Goal: Task Accomplishment & Management: Manage account settings

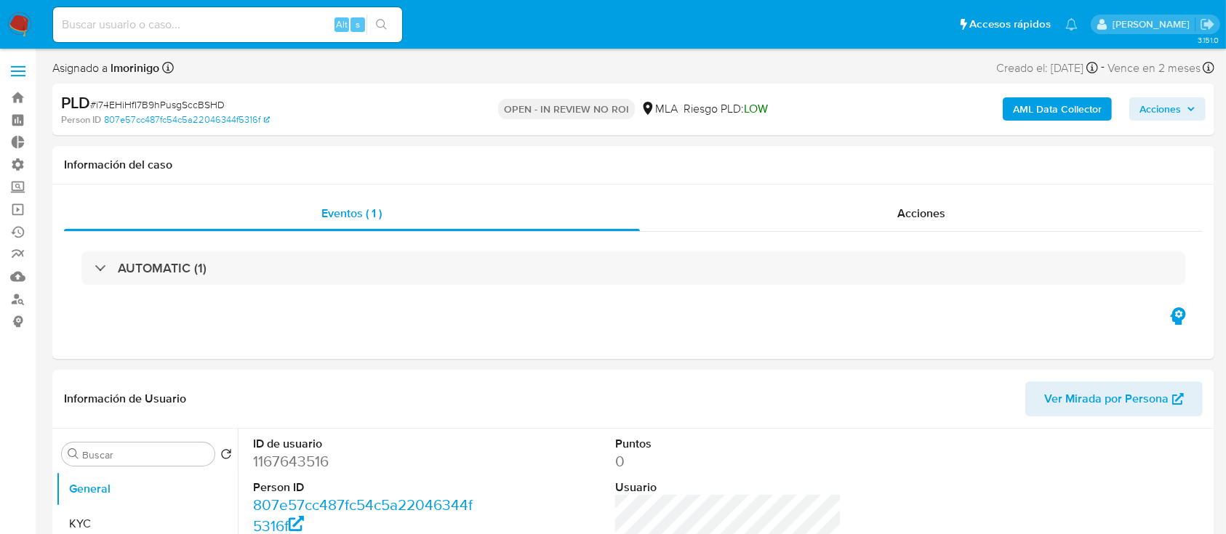
select select "10"
click at [193, 106] on span "# i74EHiHfI7B9hPusgSccBSHD" at bounding box center [157, 104] width 135 height 15
copy span "i74EHiHfI7B9hPusgSccBSHD"
click at [13, 92] on link "Bandeja" at bounding box center [86, 98] width 173 height 23
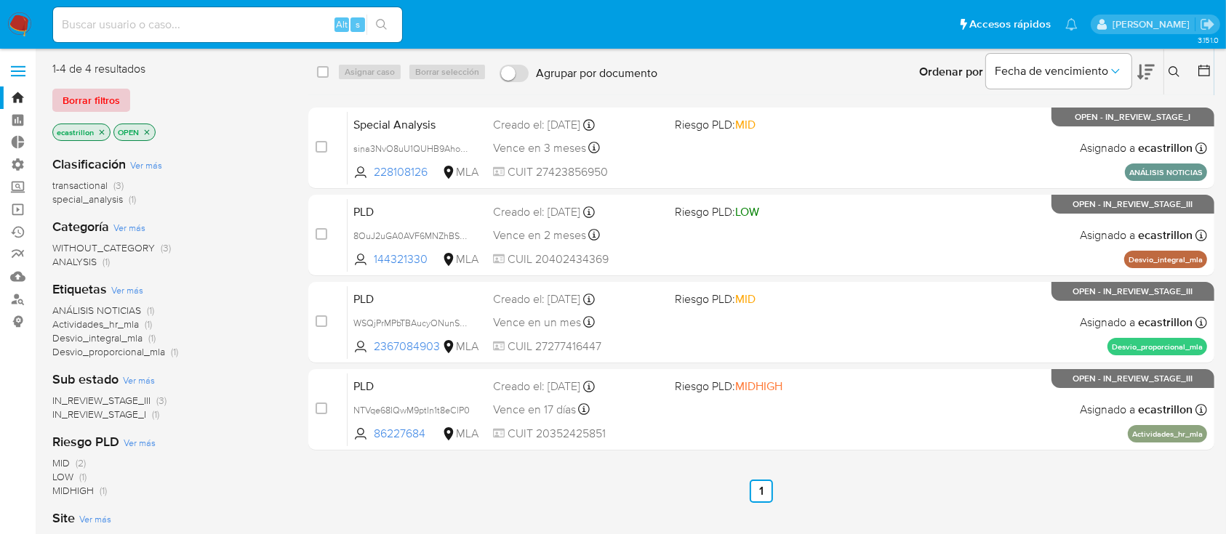
click at [116, 98] on span "Borrar filtros" at bounding box center [91, 100] width 57 height 20
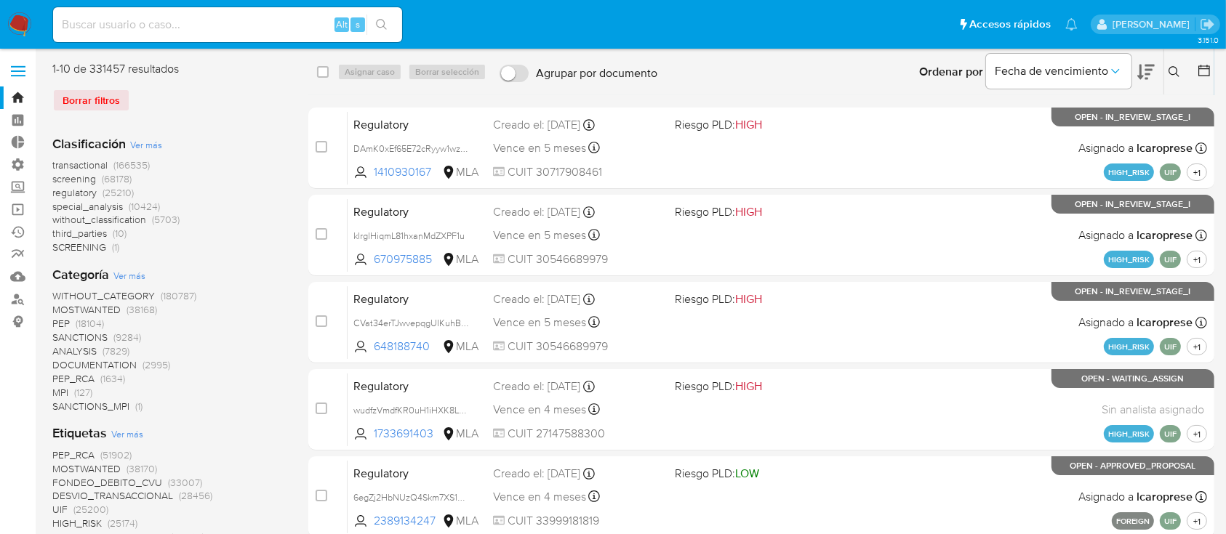
click at [1181, 64] on button at bounding box center [1176, 71] width 24 height 17
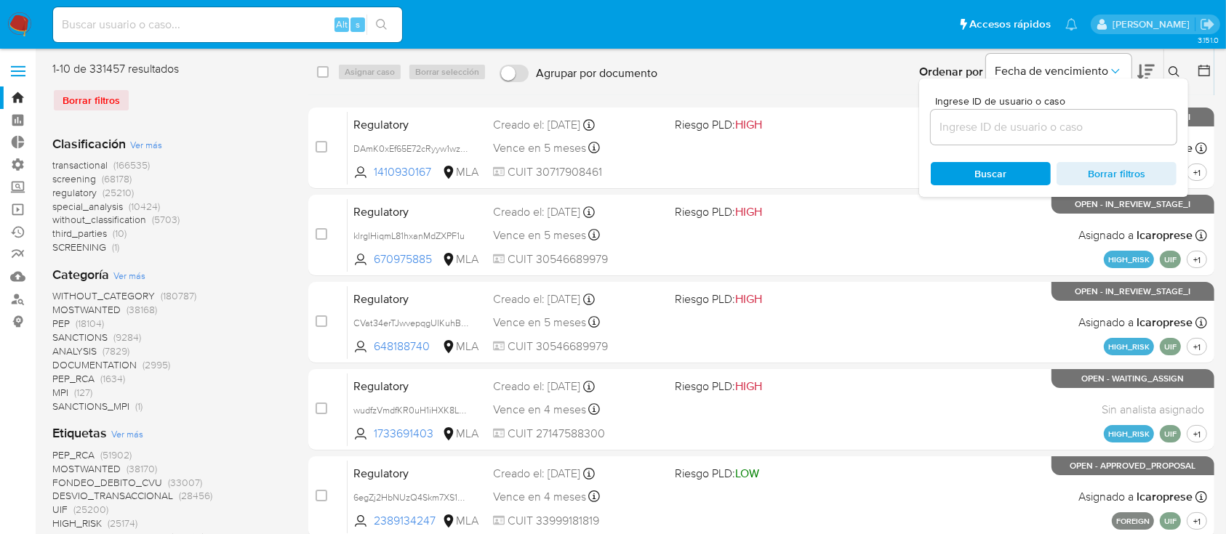
drag, startPoint x: 1124, startPoint y: 114, endPoint x: 1137, endPoint y: 121, distance: 15.0
click at [1134, 121] on div at bounding box center [1054, 127] width 246 height 35
click at [1138, 122] on input at bounding box center [1054, 127] width 246 height 19
click at [1128, 121] on input at bounding box center [1054, 127] width 246 height 19
paste input "i74EHiHfI7B9hPusgSccBSHD"
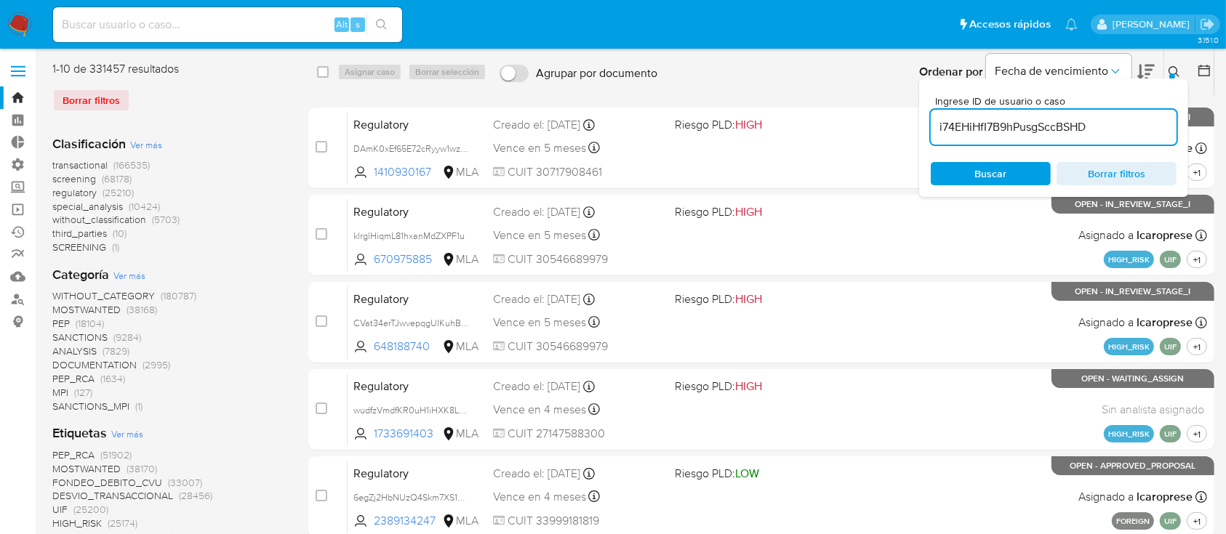
type input "i74EHiHfI7B9hPusgSccBSHD"
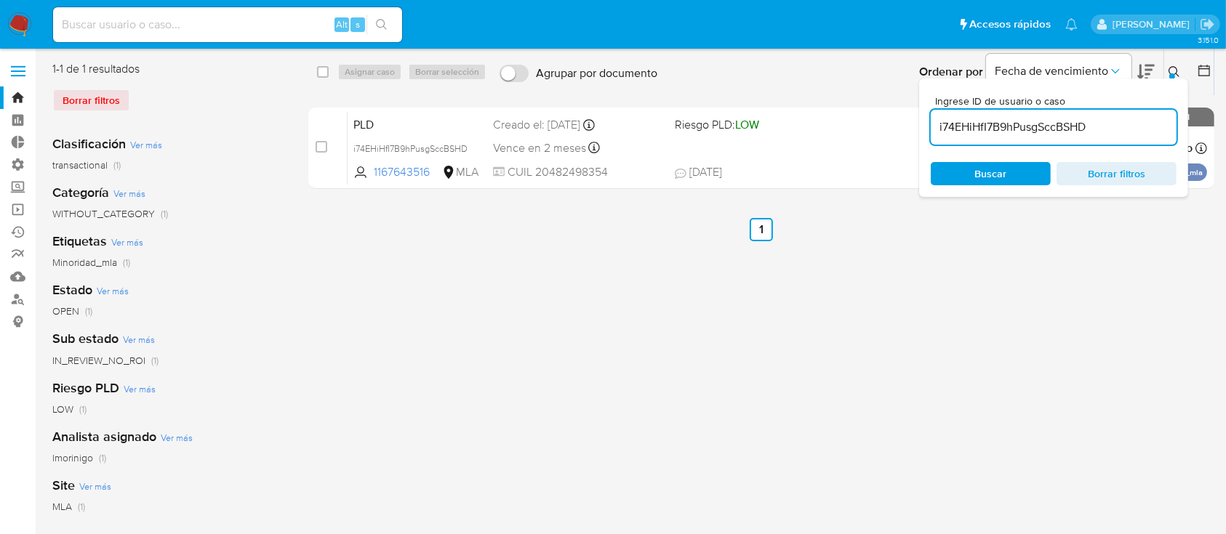
click at [1167, 68] on button at bounding box center [1176, 71] width 24 height 17
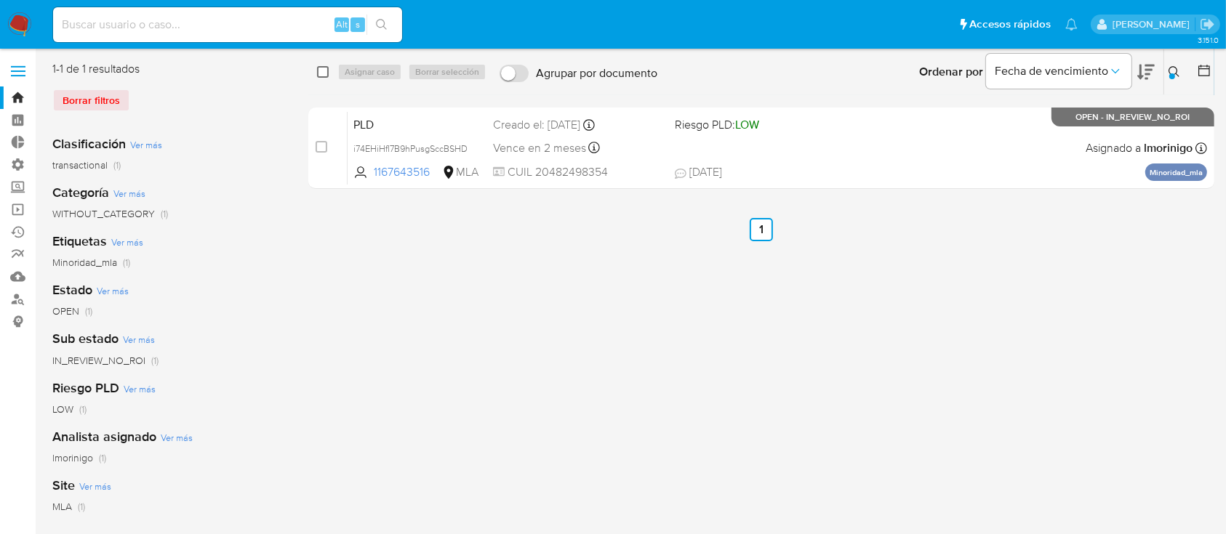
click at [318, 73] on input "checkbox" at bounding box center [323, 72] width 12 height 12
checkbox input "true"
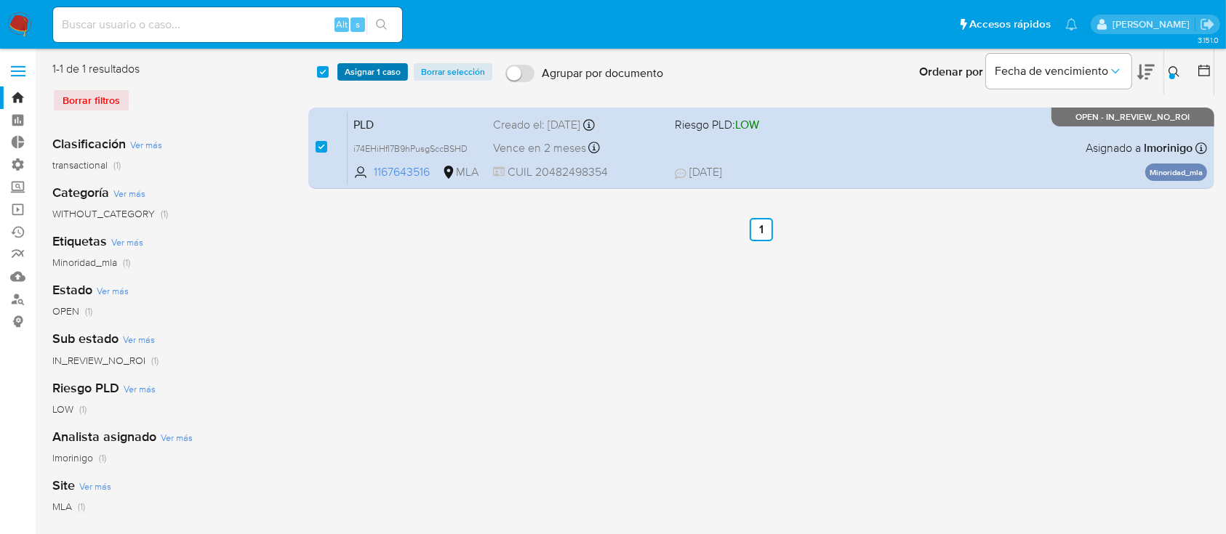
click at [348, 68] on span "Asignar 1 caso" at bounding box center [373, 72] width 56 height 15
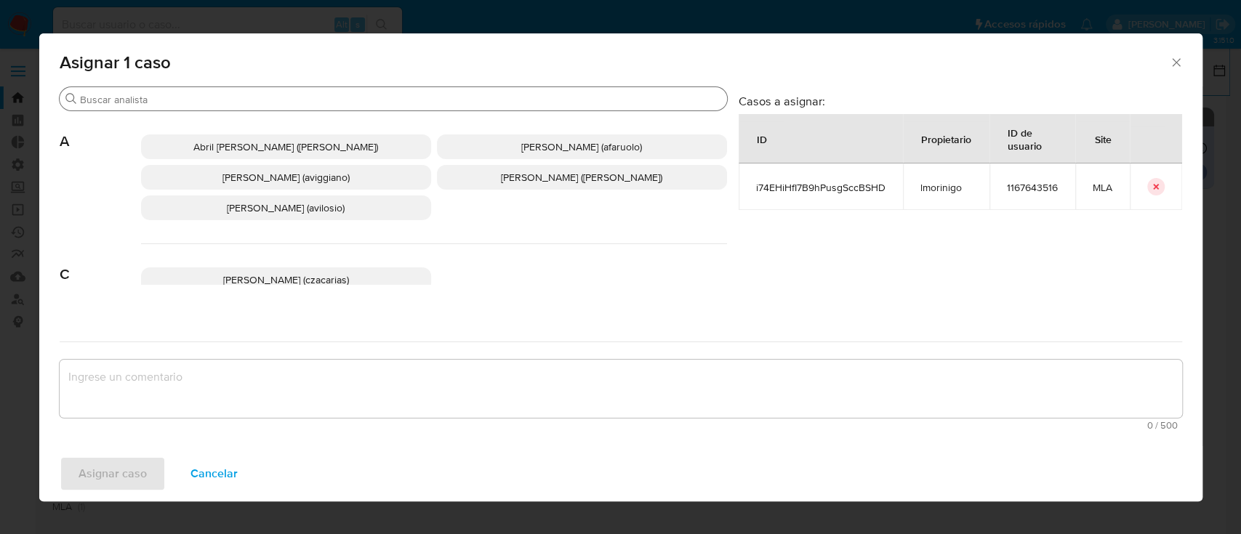
click at [321, 102] on input "Buscar" at bounding box center [400, 99] width 641 height 13
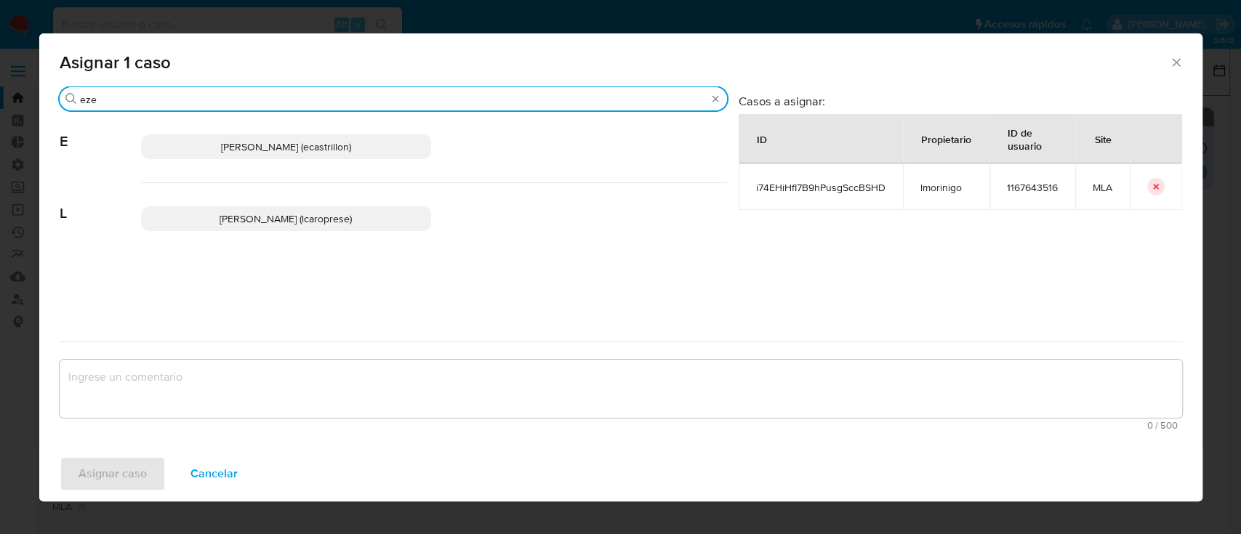
type input "eze"
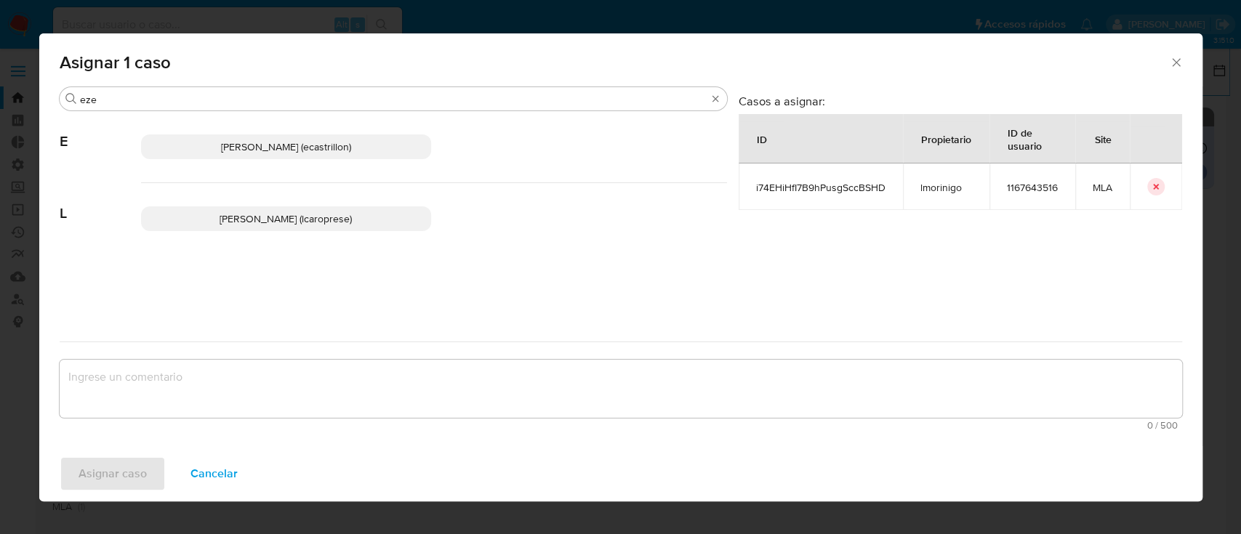
click at [297, 137] on p "Ezequiel Gonzalo Castrillon (ecastrillon)" at bounding box center [286, 147] width 290 height 25
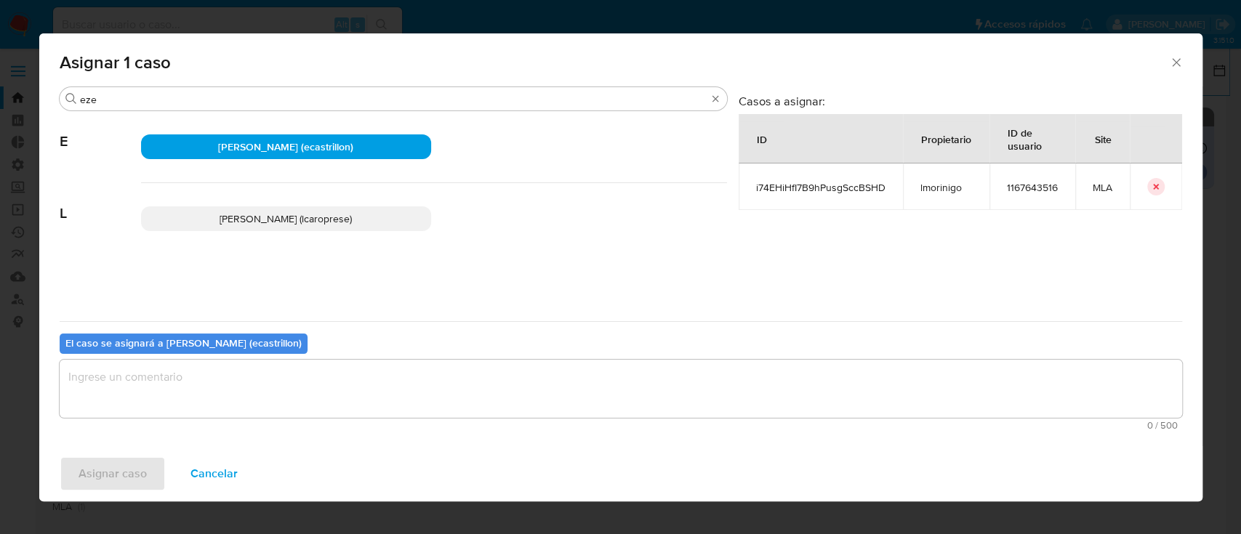
click at [211, 389] on textarea "assign-modal" at bounding box center [621, 389] width 1123 height 58
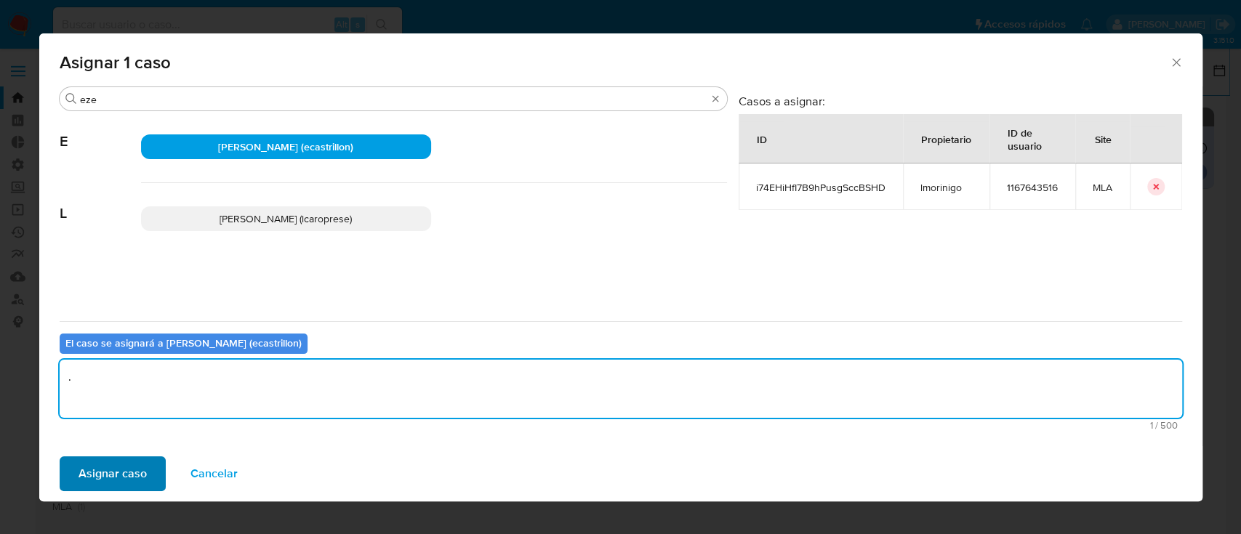
type textarea "."
click at [125, 458] on span "Asignar caso" at bounding box center [113, 474] width 68 height 32
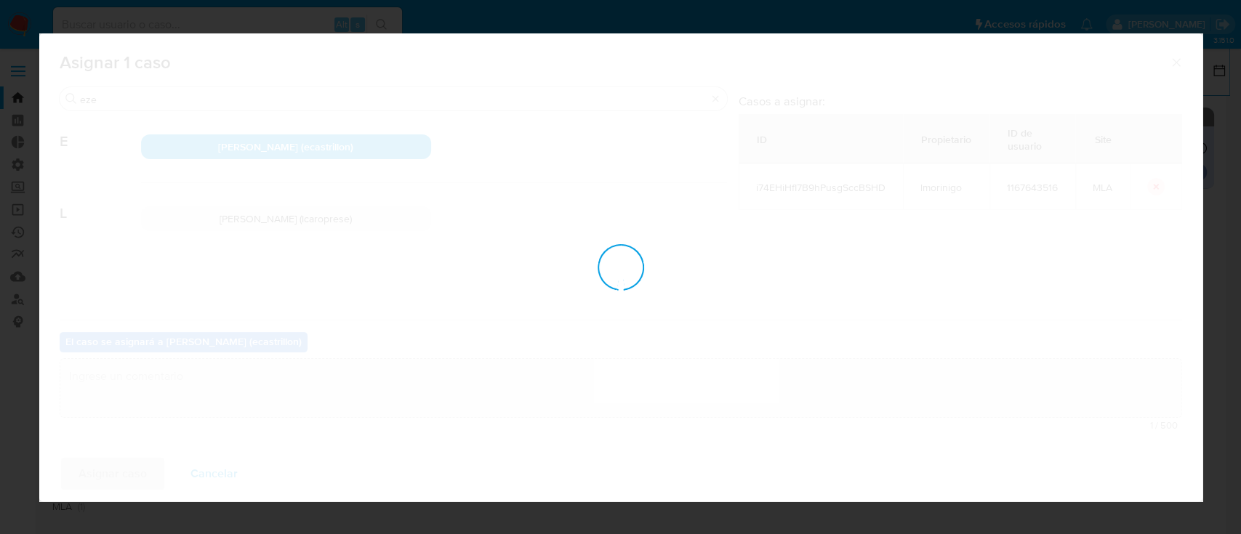
checkbox input "false"
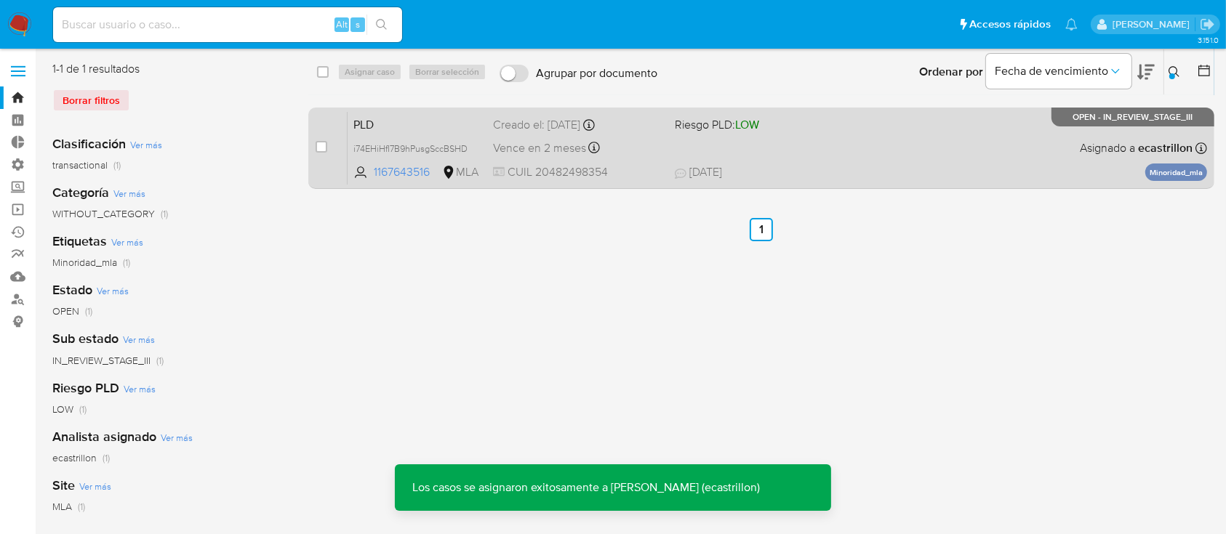
click at [758, 150] on div "PLD i74EHiHfI7B9hPusgSccBSHD 1167643516 MLA Riesgo PLD: LOW Creado el: 12/07/20…" at bounding box center [777, 147] width 859 height 73
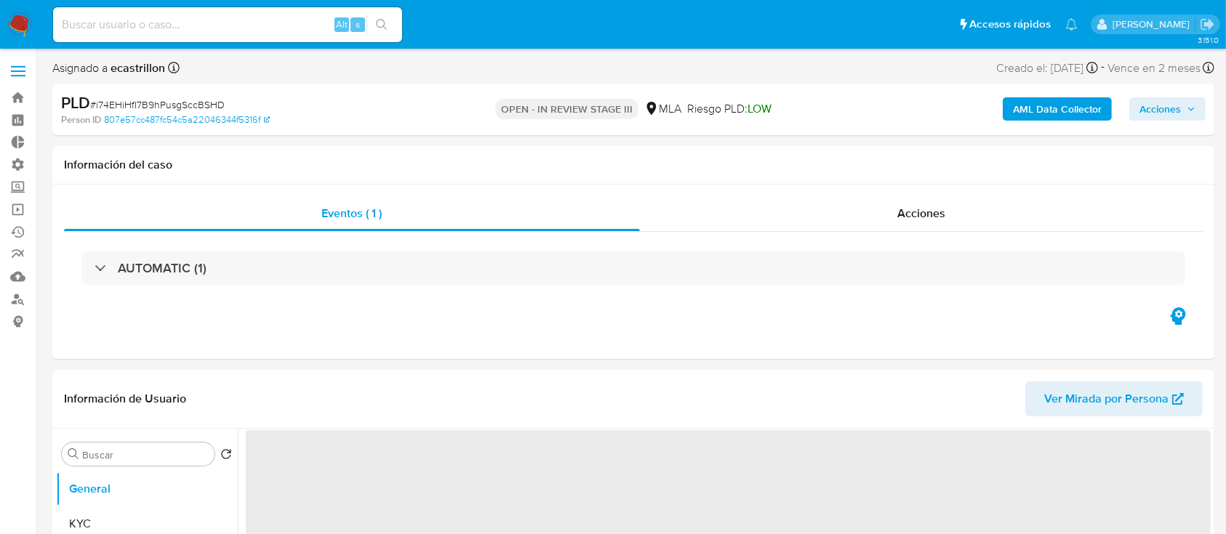
click at [1159, 100] on span "Acciones" at bounding box center [1159, 108] width 41 height 23
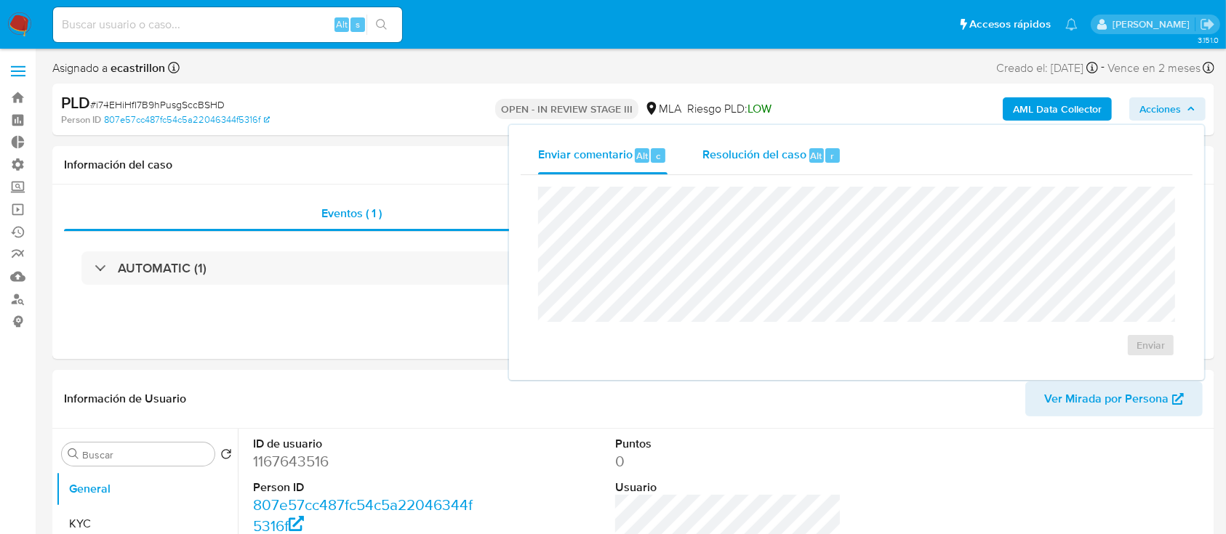
click at [820, 160] on span "Alt" at bounding box center [817, 156] width 12 height 14
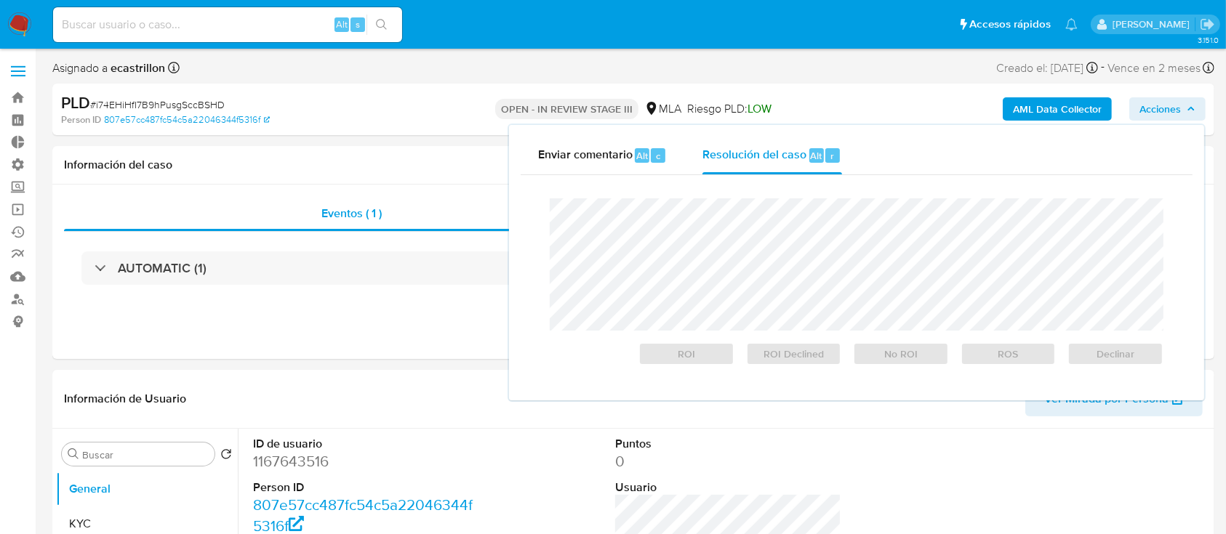
select select "10"
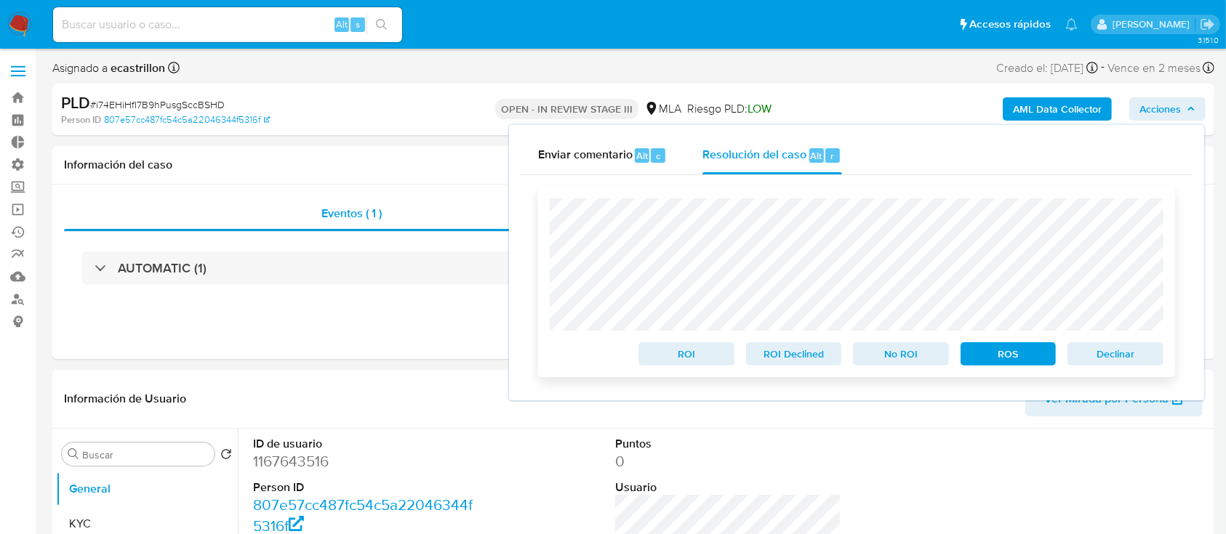
click at [1083, 360] on span "Declinar" at bounding box center [1116, 354] width 76 height 20
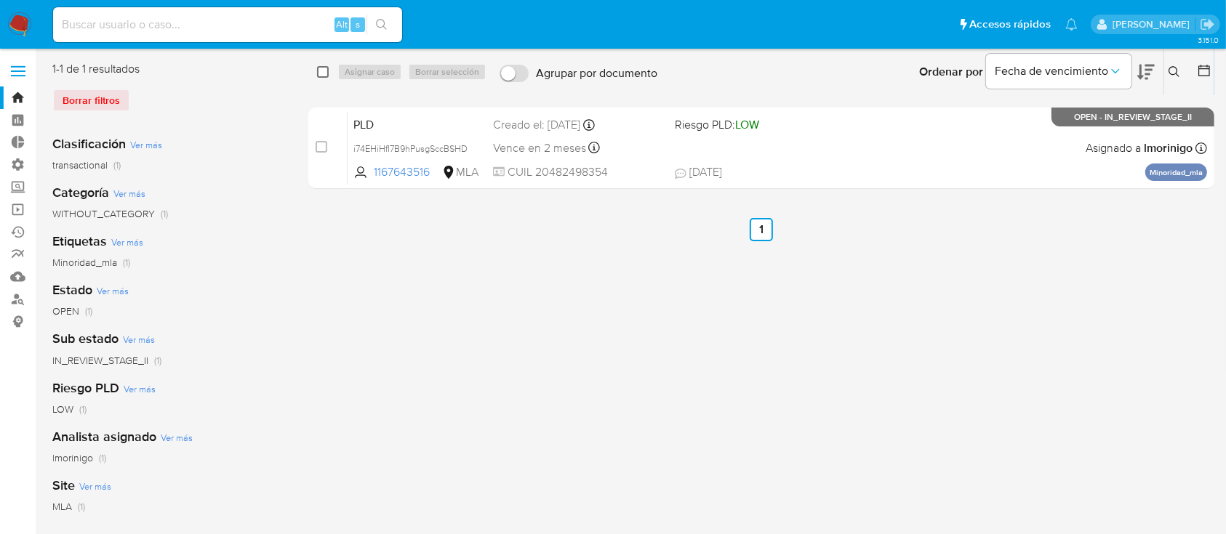
click at [321, 74] on input "checkbox" at bounding box center [323, 72] width 12 height 12
checkbox input "true"
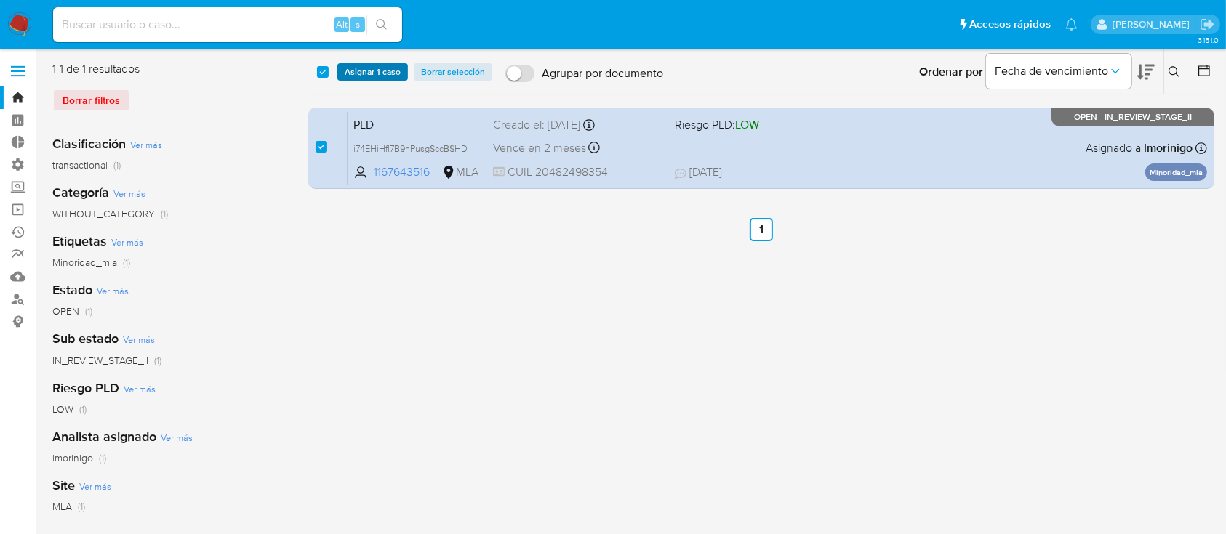
click at [367, 76] on span "Asignar 1 caso" at bounding box center [373, 72] width 56 height 15
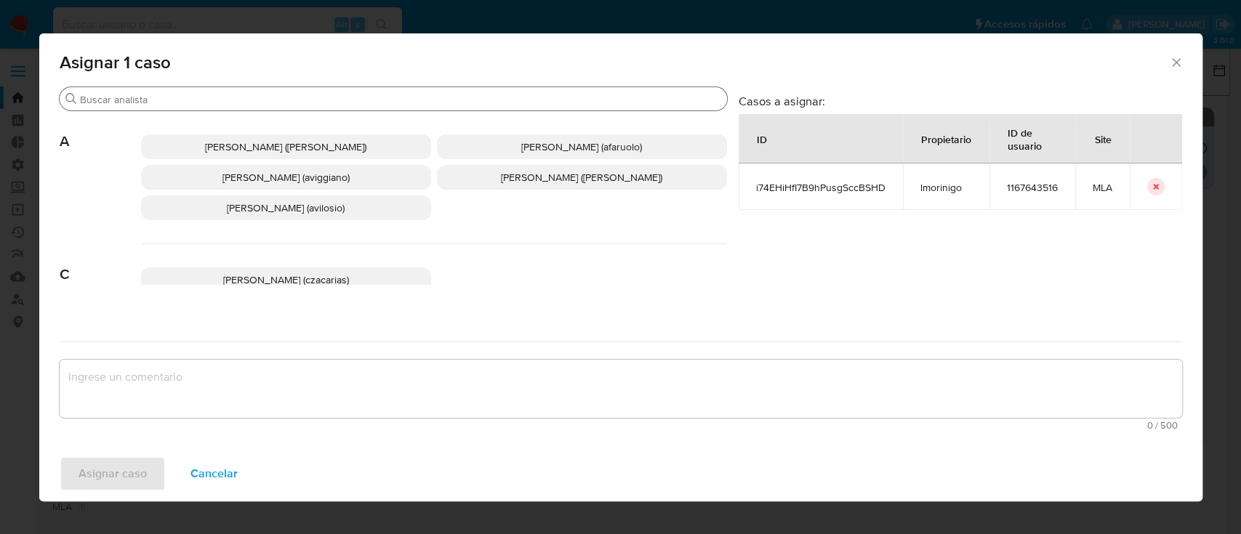
click at [353, 95] on input "Buscar" at bounding box center [400, 99] width 641 height 13
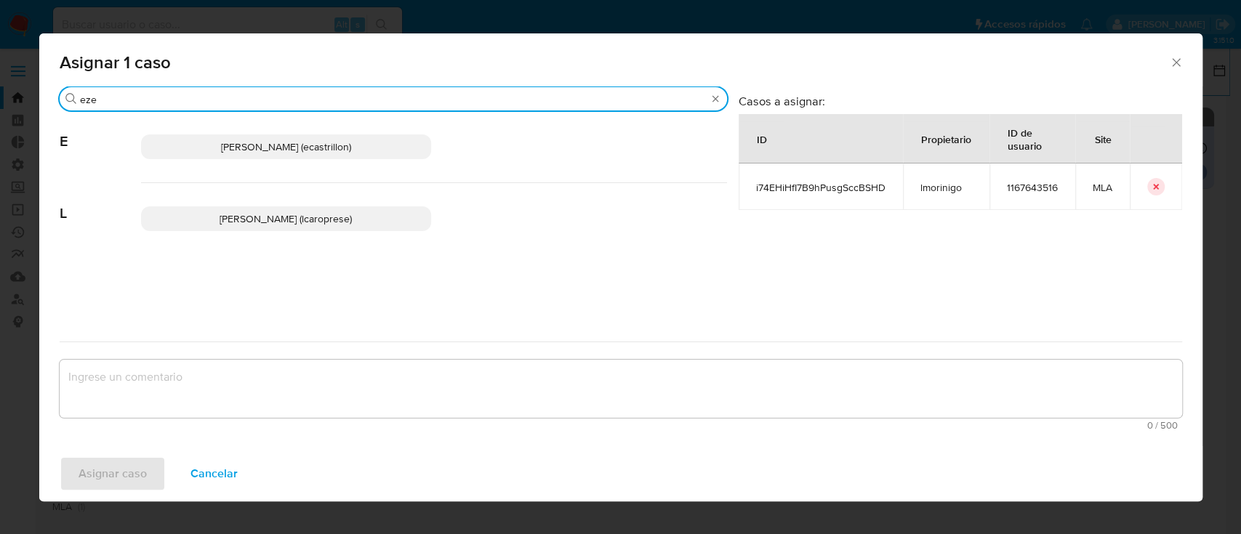
type input "eze"
click at [298, 154] on p "Ezequiel Gonzalo Castrillon (ecastrillon)" at bounding box center [286, 147] width 290 height 25
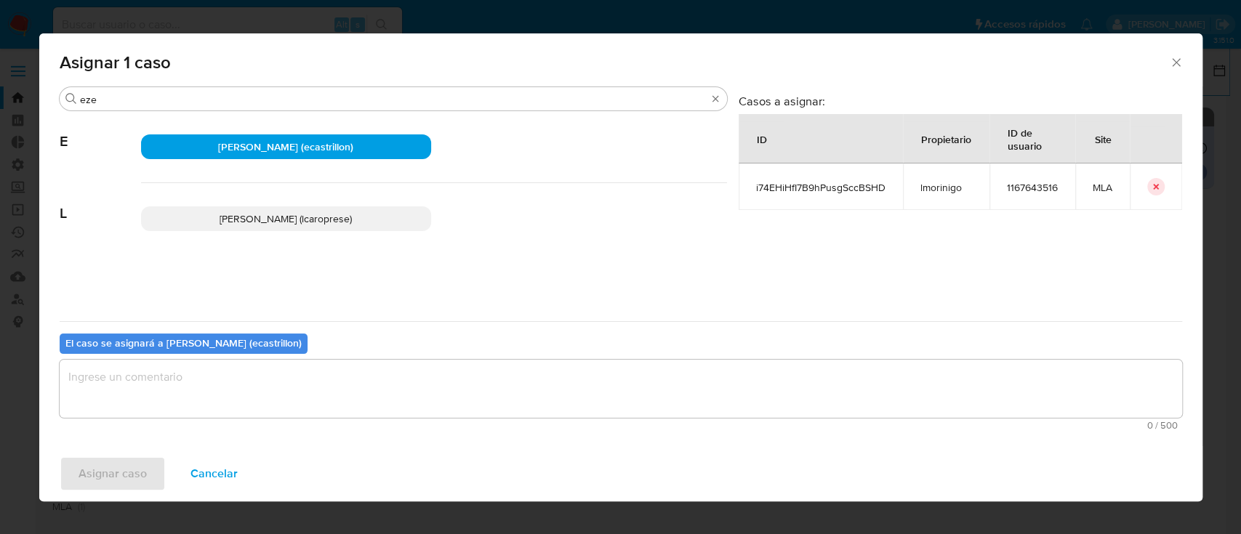
click at [265, 375] on textarea "assign-modal" at bounding box center [621, 389] width 1123 height 58
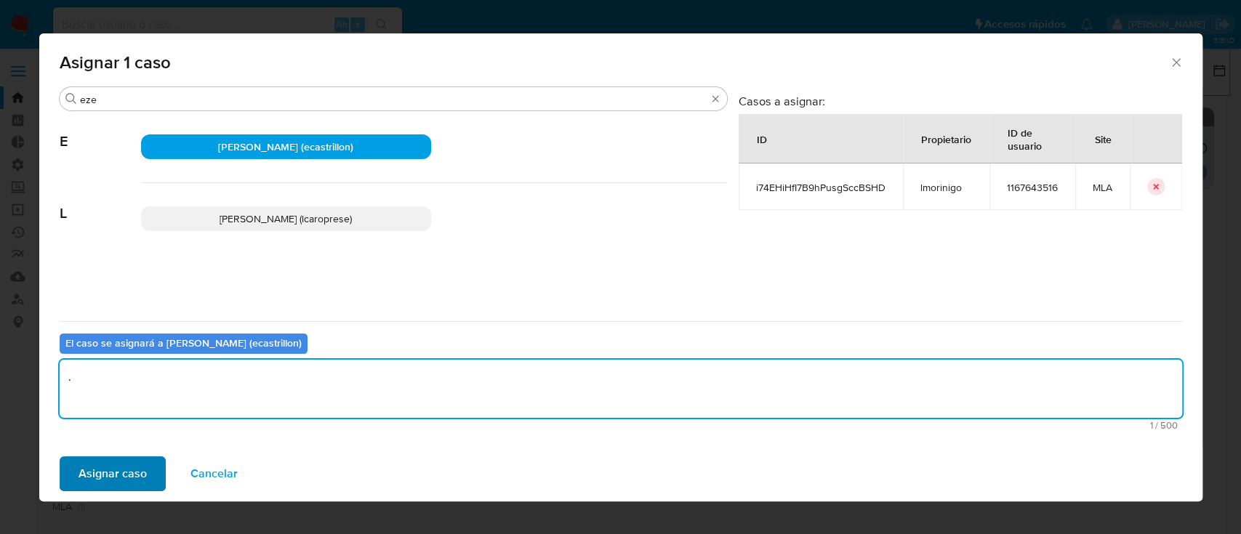
type textarea "."
click at [146, 464] on button "Asignar caso" at bounding box center [113, 474] width 106 height 35
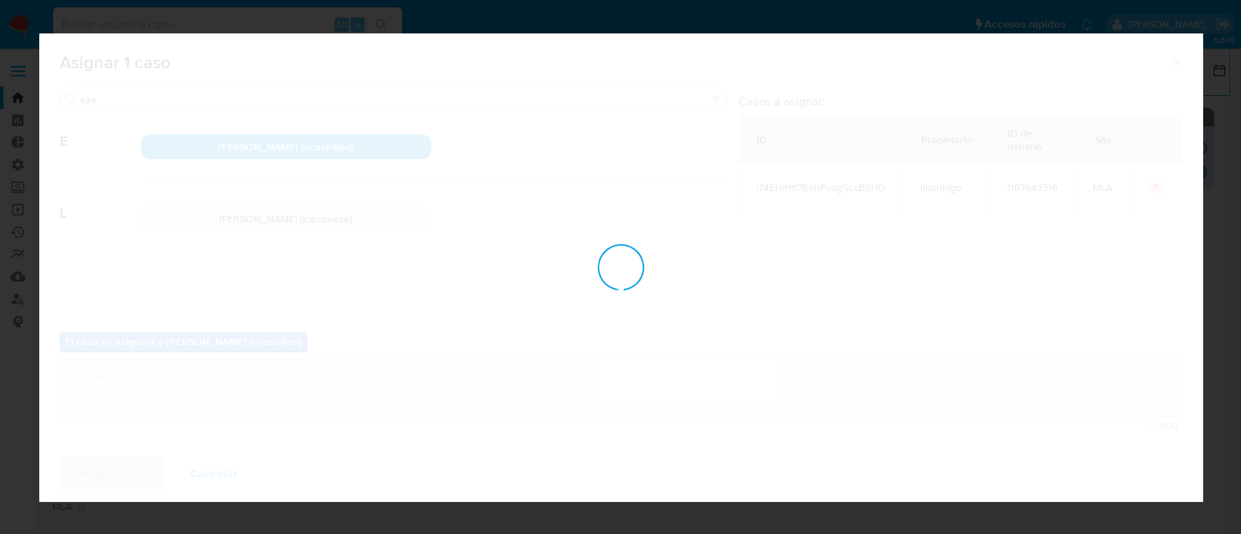
checkbox input "false"
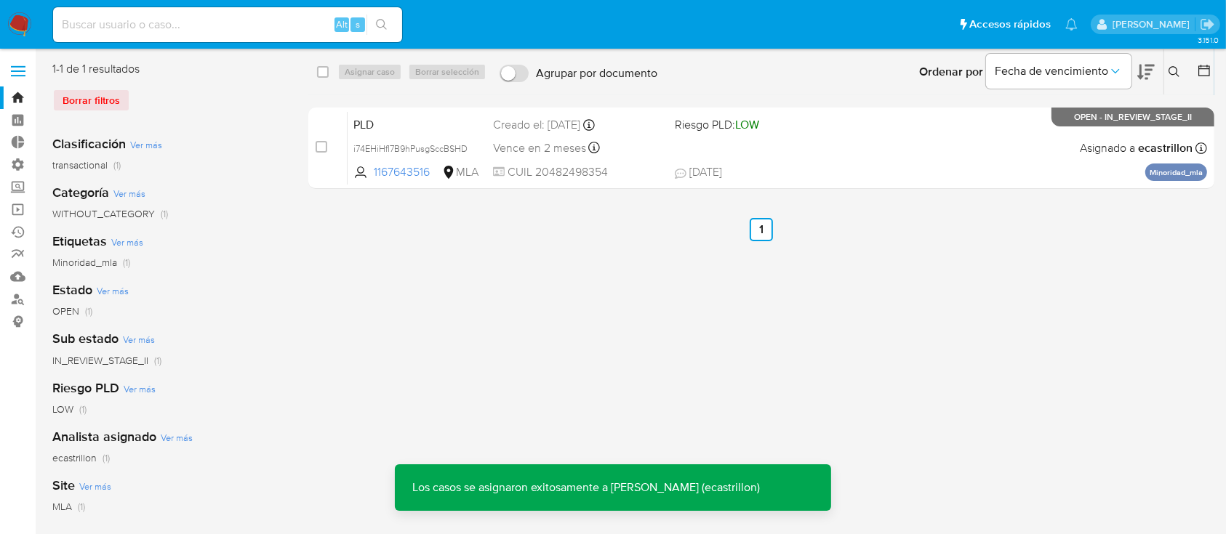
click at [887, 123] on div "PLD i74EHiHfI7B9hPusgSccBSHD 1167643516 MLA Riesgo PLD: LOW Creado el: 12/07/20…" at bounding box center [777, 147] width 859 height 73
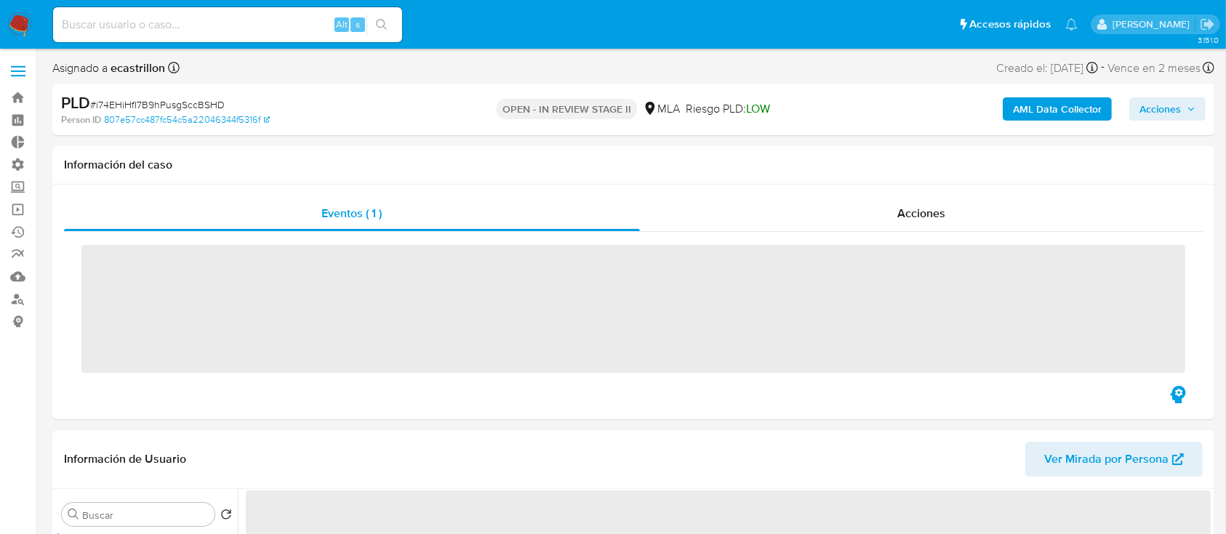
click at [1154, 112] on span "Acciones" at bounding box center [1159, 108] width 41 height 23
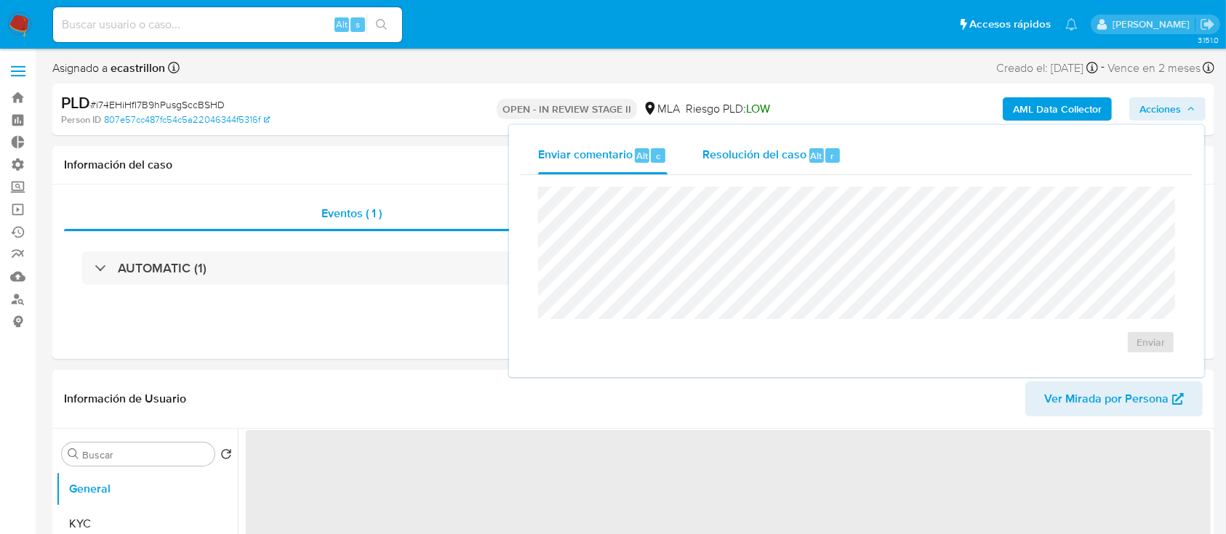
click at [774, 161] on span "Resolución del caso" at bounding box center [754, 155] width 104 height 17
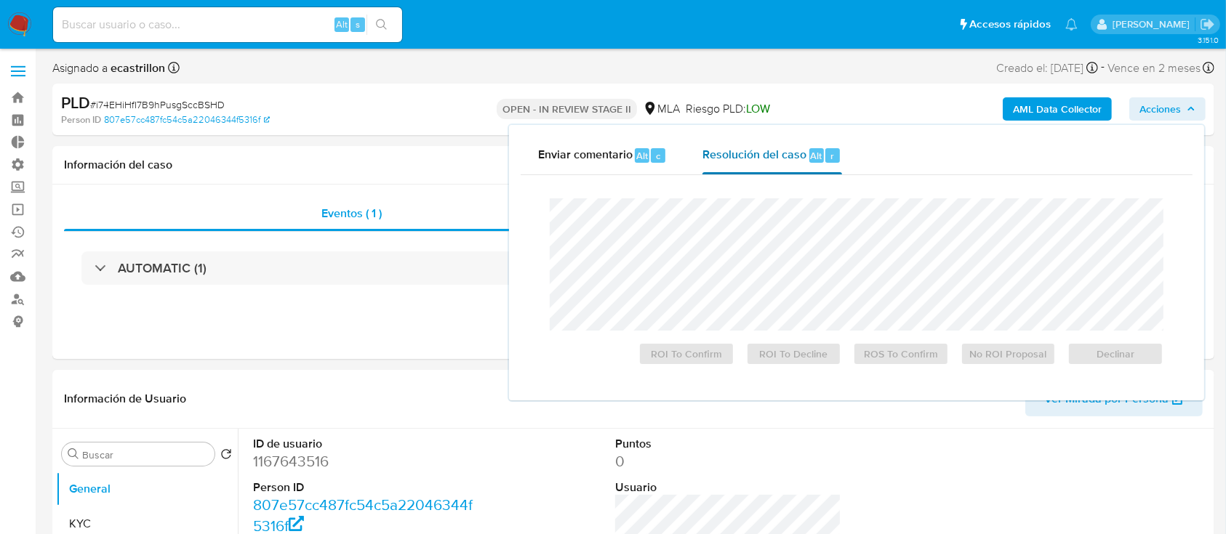
select select "10"
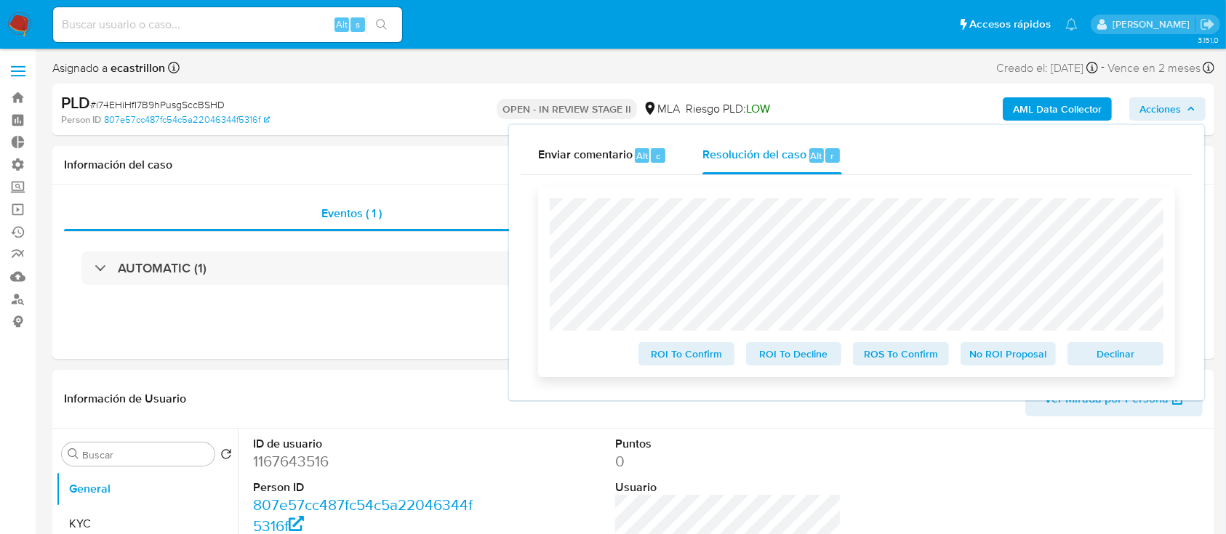
click at [1107, 361] on span "Declinar" at bounding box center [1116, 354] width 76 height 20
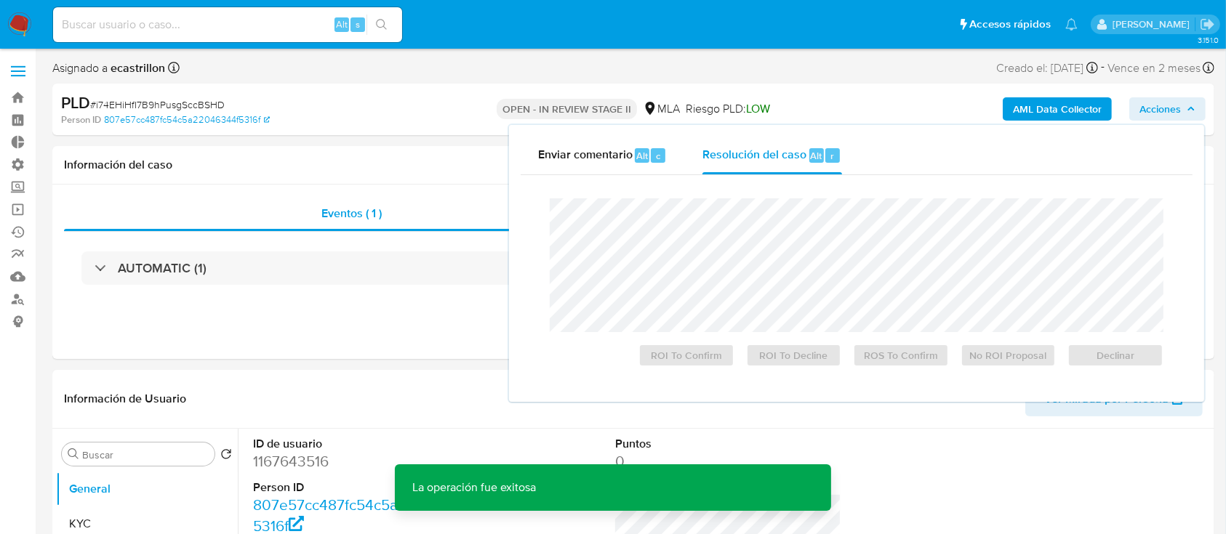
click at [152, 97] on span "# i74EHiHfI7B9hPusgSccBSHD" at bounding box center [157, 104] width 135 height 15
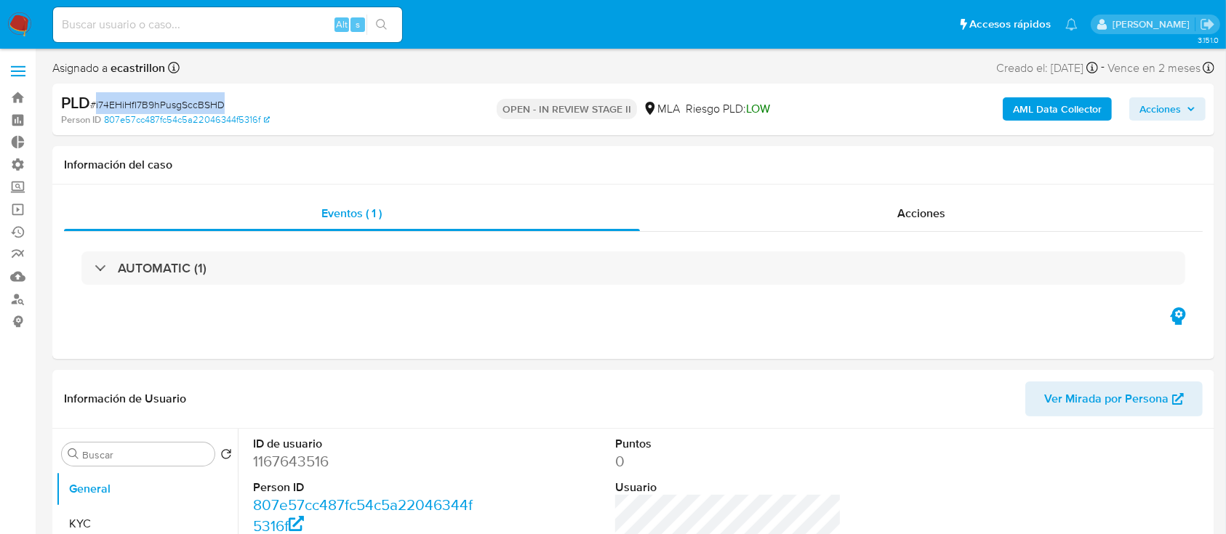
click at [152, 97] on span "# i74EHiHfI7B9hPusgSccBSHD" at bounding box center [157, 104] width 135 height 15
copy span "i74EHiHfI7B9hPusgSccBSHD"
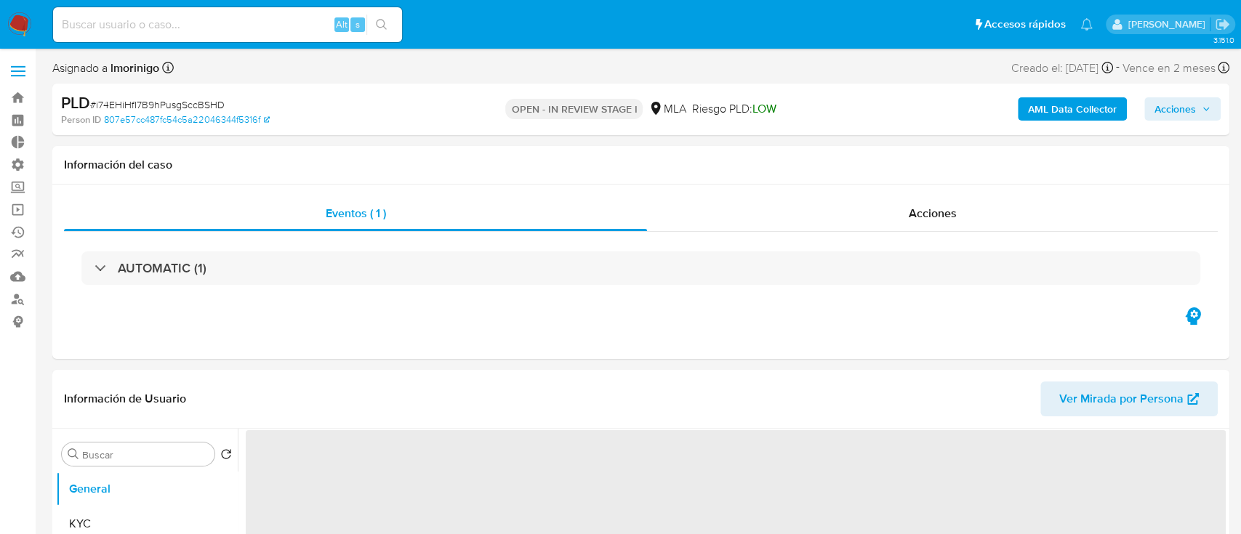
select select "10"
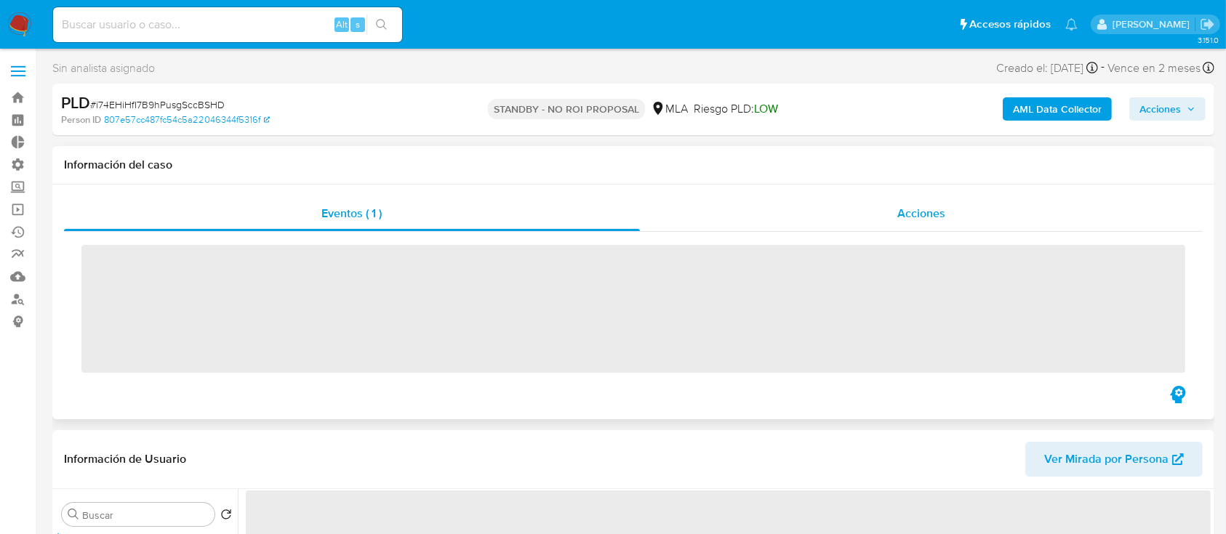
click at [794, 218] on div "Acciones" at bounding box center [921, 213] width 563 height 35
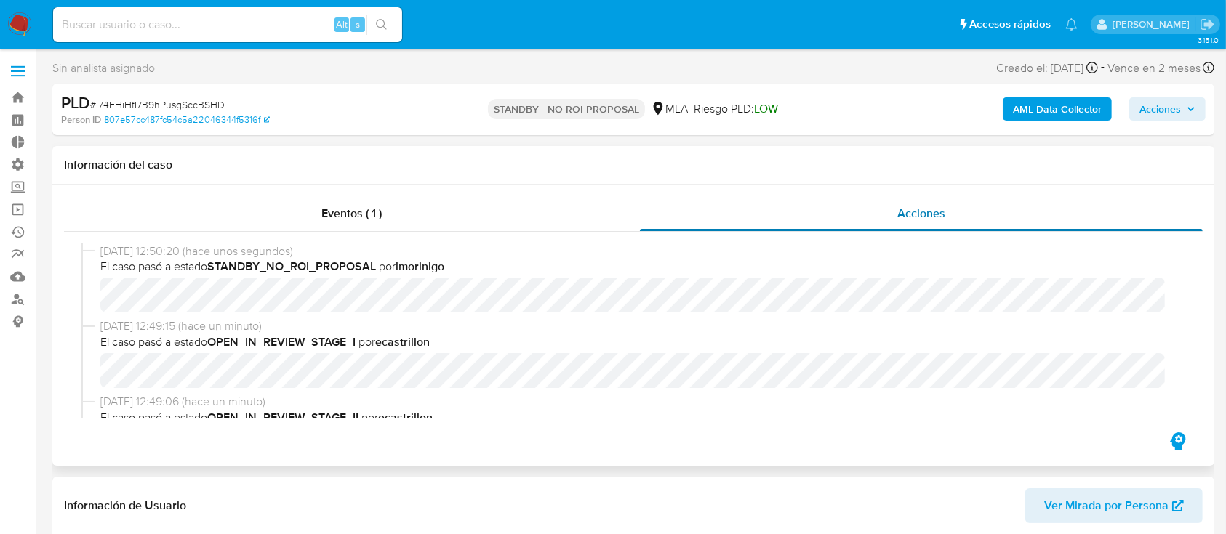
select select "10"
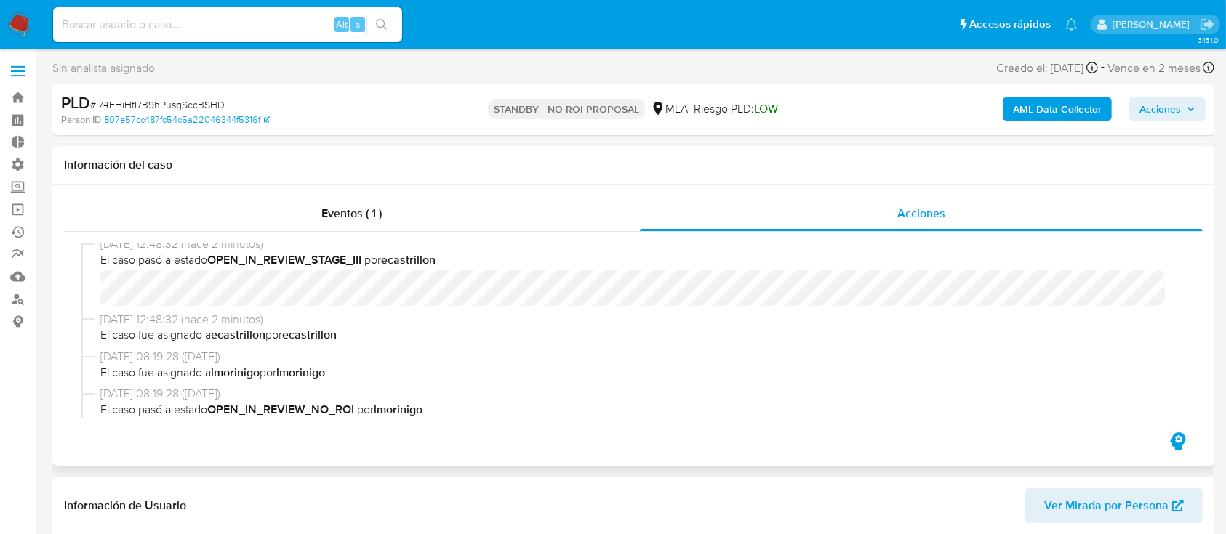
scroll to position [484, 0]
